Goal: Check status: Check status

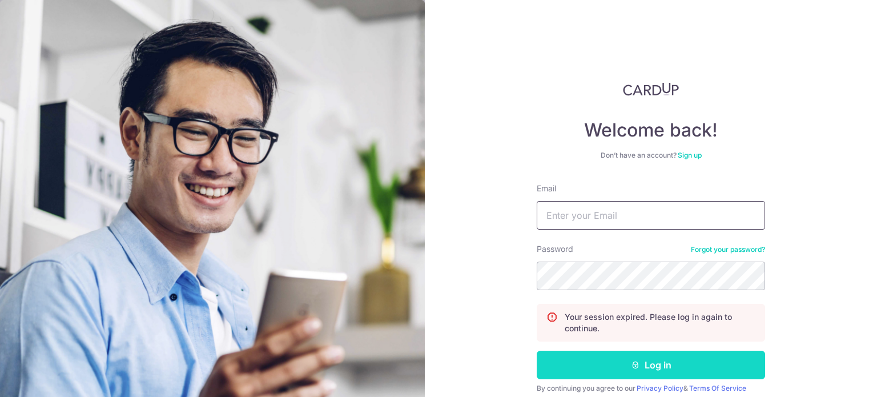
type input "[EMAIL_ADDRESS][DOMAIN_NAME]"
click at [601, 353] on button "Log in" at bounding box center [651, 365] width 228 height 29
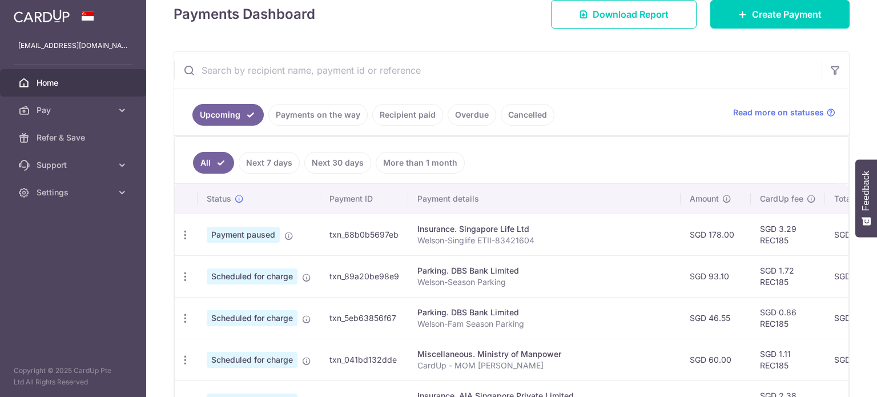
scroll to position [171, 0]
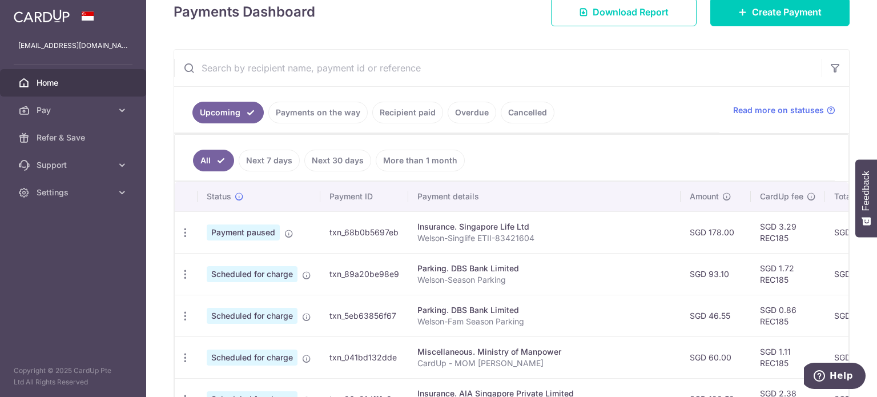
click at [329, 114] on link "Payments on the way" at bounding box center [317, 113] width 99 height 22
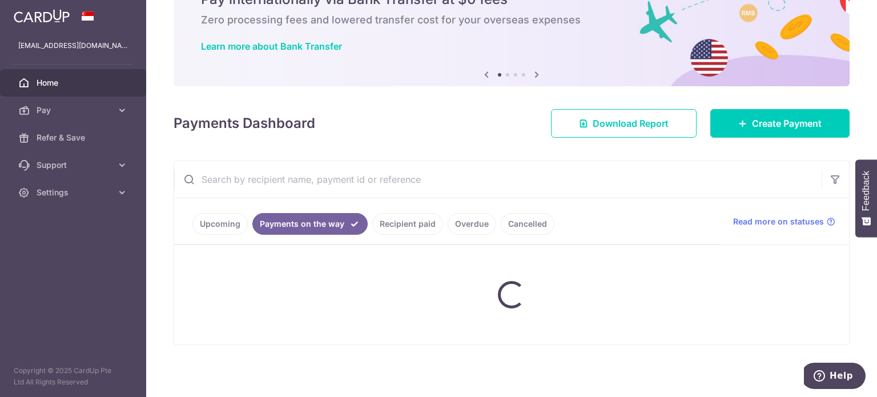
scroll to position [81, 0]
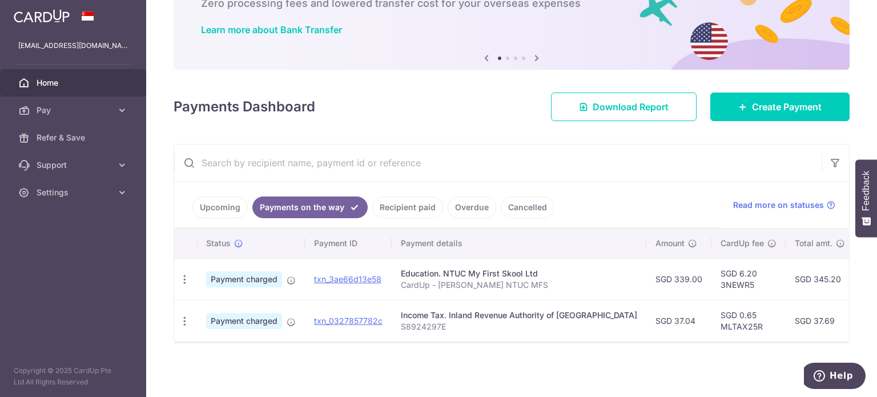
click at [415, 198] on link "Recipient paid" at bounding box center [407, 207] width 71 height 22
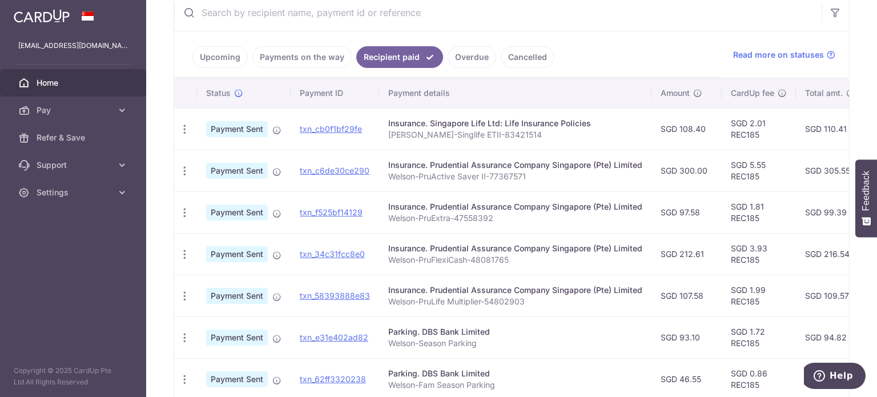
scroll to position [212, 0]
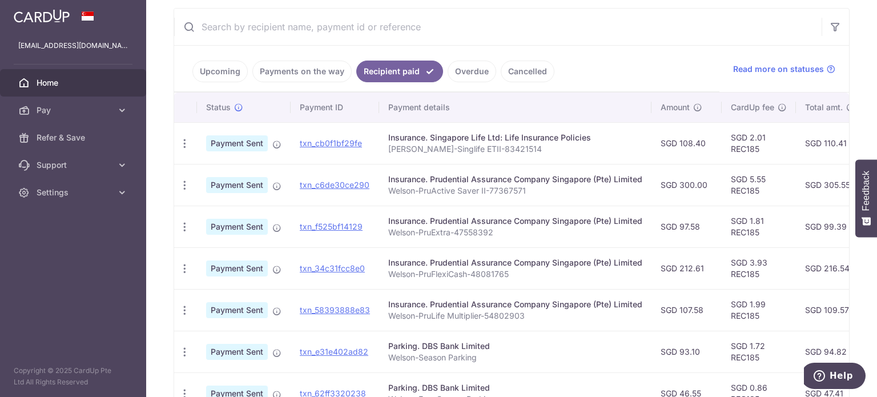
click at [452, 73] on link "Overdue" at bounding box center [472, 72] width 49 height 22
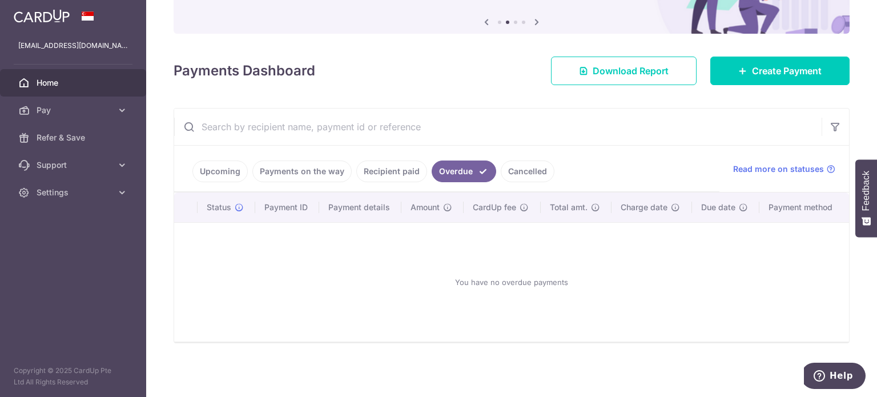
scroll to position [111, 0]
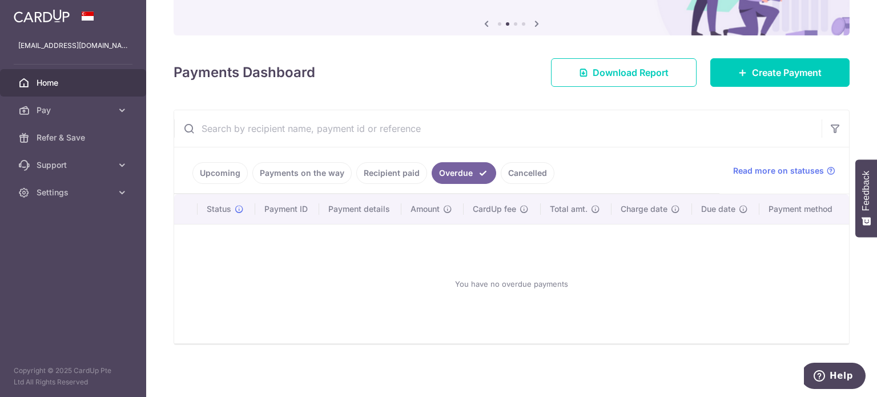
click at [210, 171] on link "Upcoming" at bounding box center [219, 173] width 55 height 22
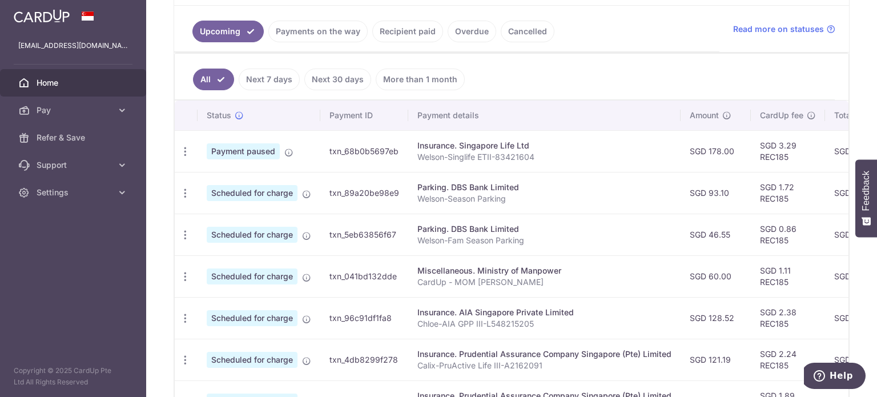
scroll to position [270, 0]
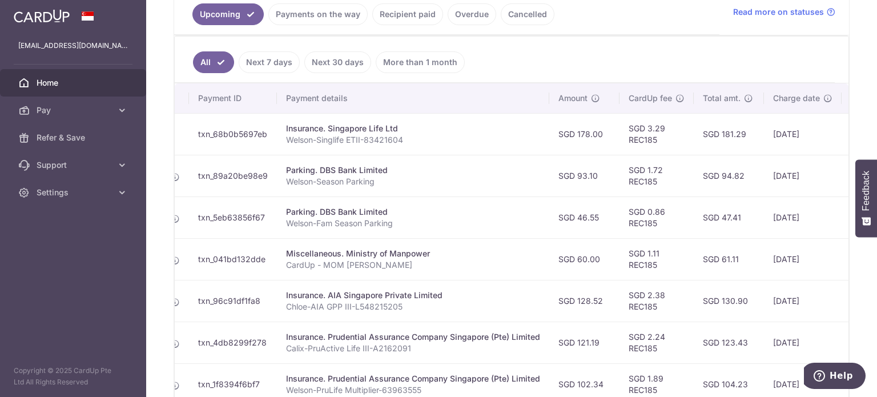
drag, startPoint x: 532, startPoint y: 320, endPoint x: 596, endPoint y: 314, distance: 64.3
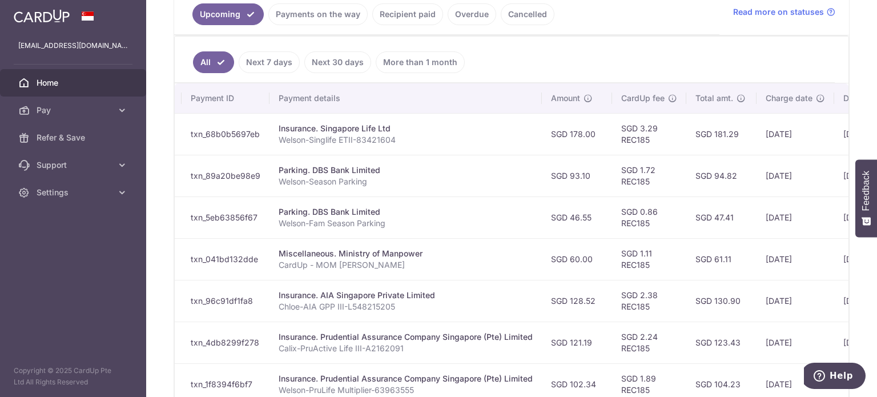
scroll to position [0, 0]
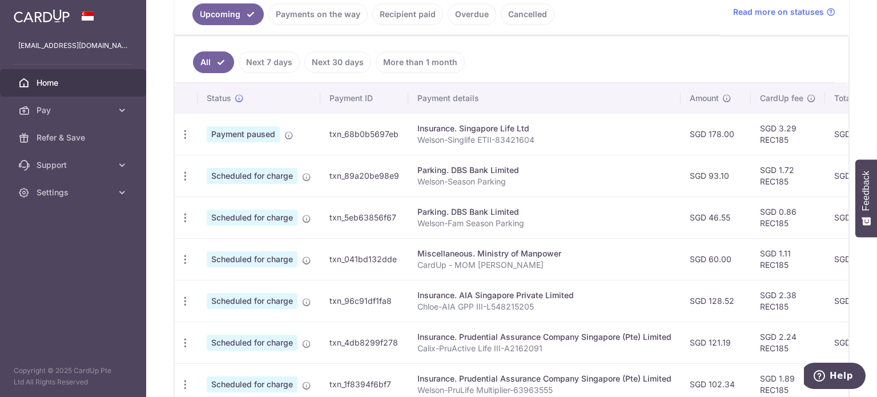
drag, startPoint x: 644, startPoint y: 278, endPoint x: 461, endPoint y: 276, distance: 183.3
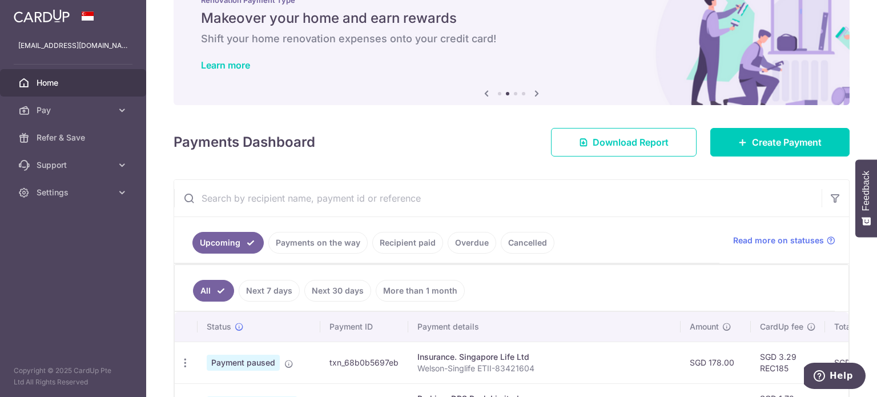
scroll to position [41, 0]
click at [411, 246] on link "Recipient paid" at bounding box center [407, 243] width 71 height 22
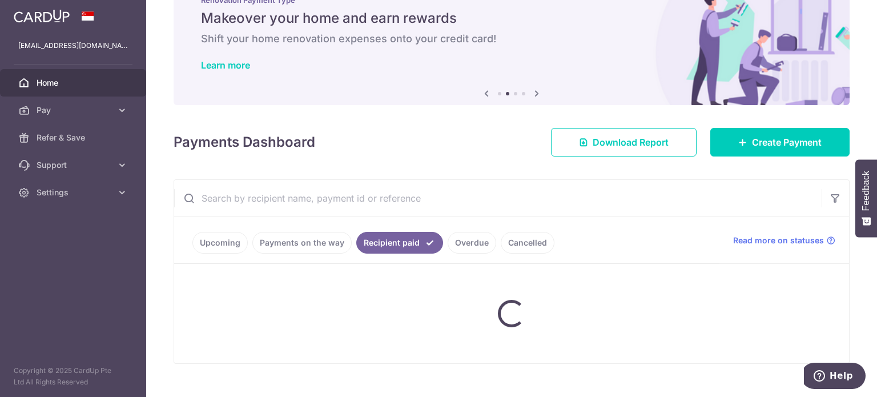
click at [472, 246] on ul "Upcoming Payments on the way Recipient paid Overdue Cancelled" at bounding box center [446, 240] width 545 height 46
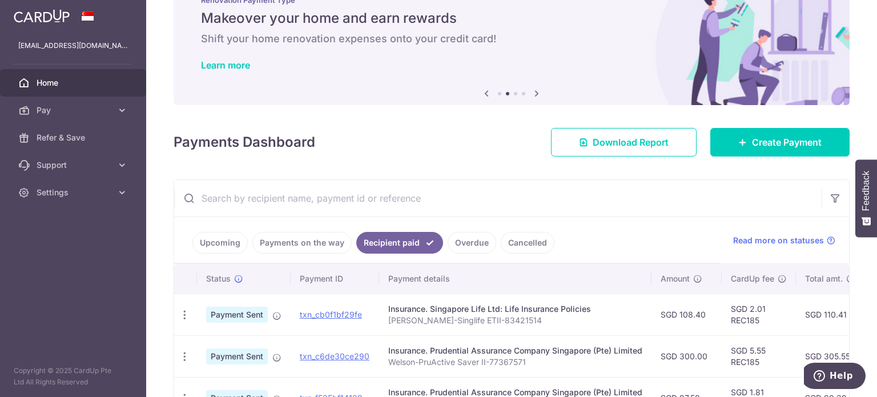
click at [469, 246] on link "Overdue" at bounding box center [472, 243] width 49 height 22
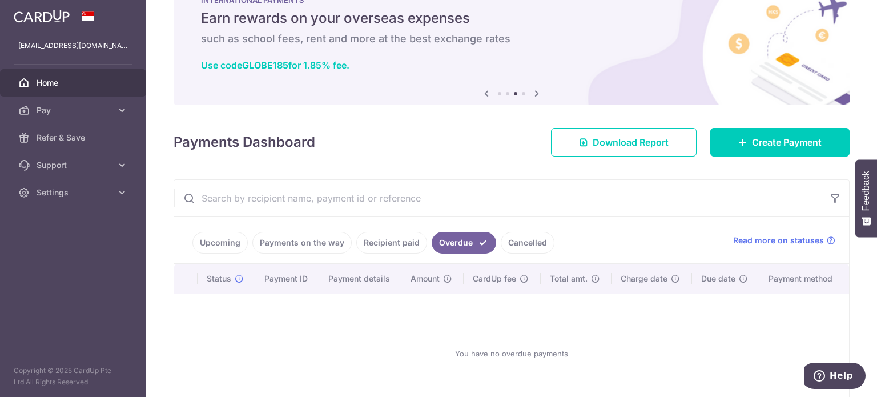
click at [398, 240] on link "Recipient paid" at bounding box center [391, 243] width 71 height 22
